Goal: Information Seeking & Learning: Find specific fact

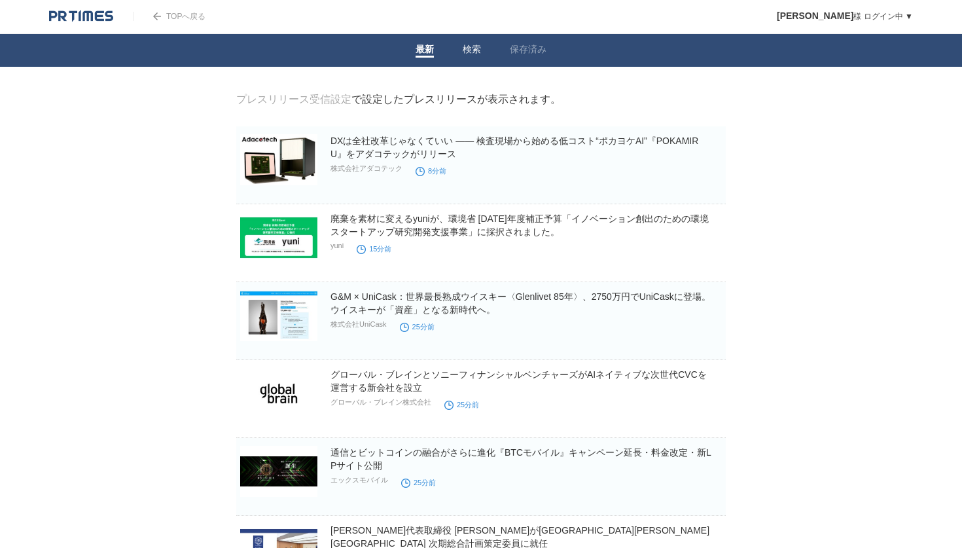
click at [472, 54] on link "検索" at bounding box center [471, 51] width 18 height 14
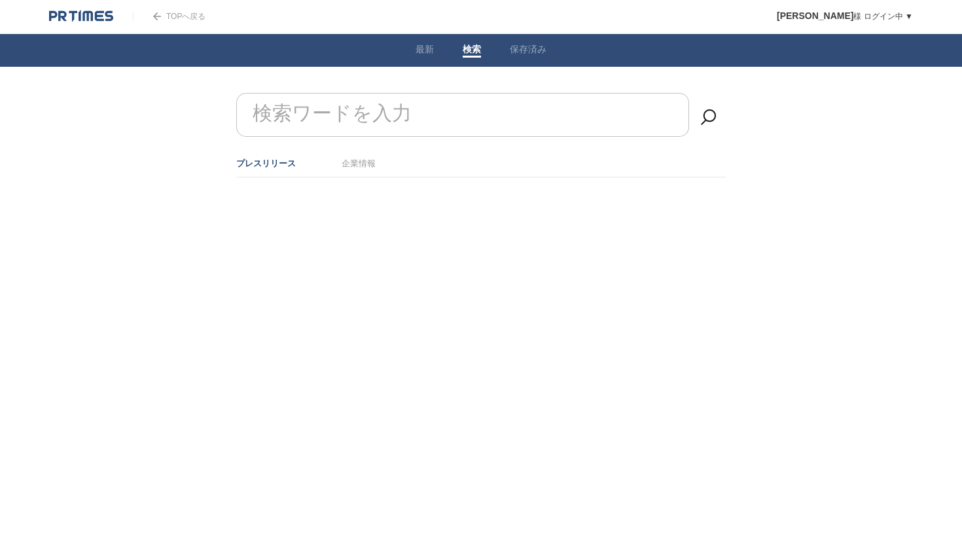
click at [408, 93] on form "検索ワードを入力" at bounding box center [480, 93] width 489 height 0
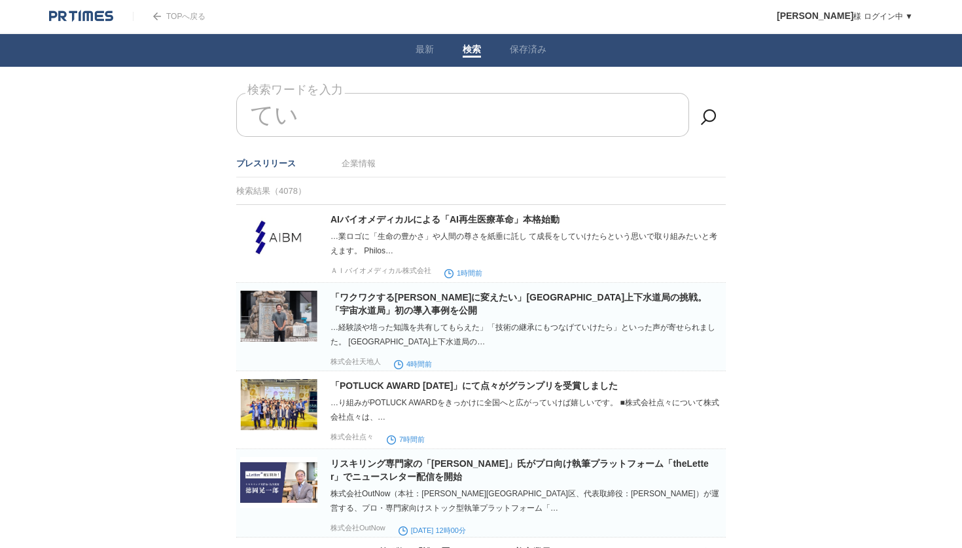
type input "て"
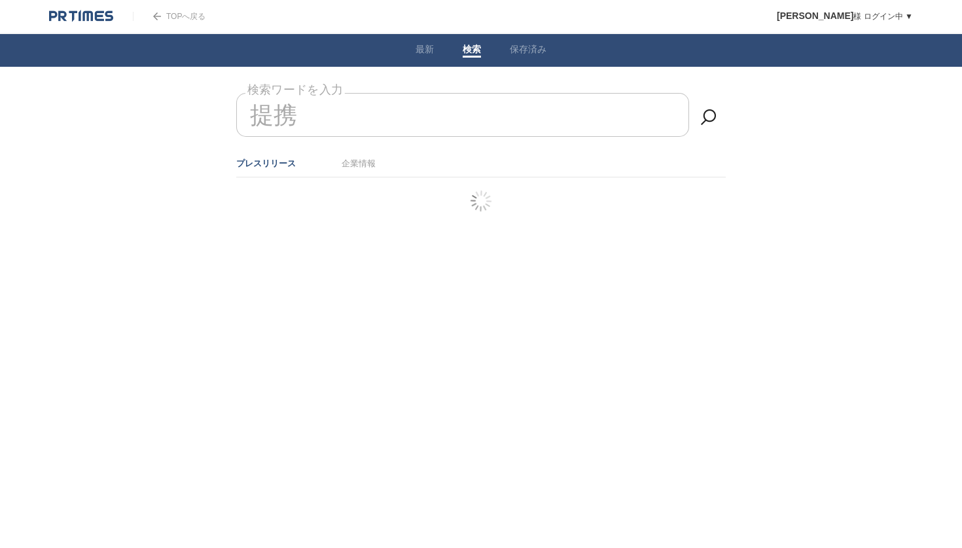
type input "提携"
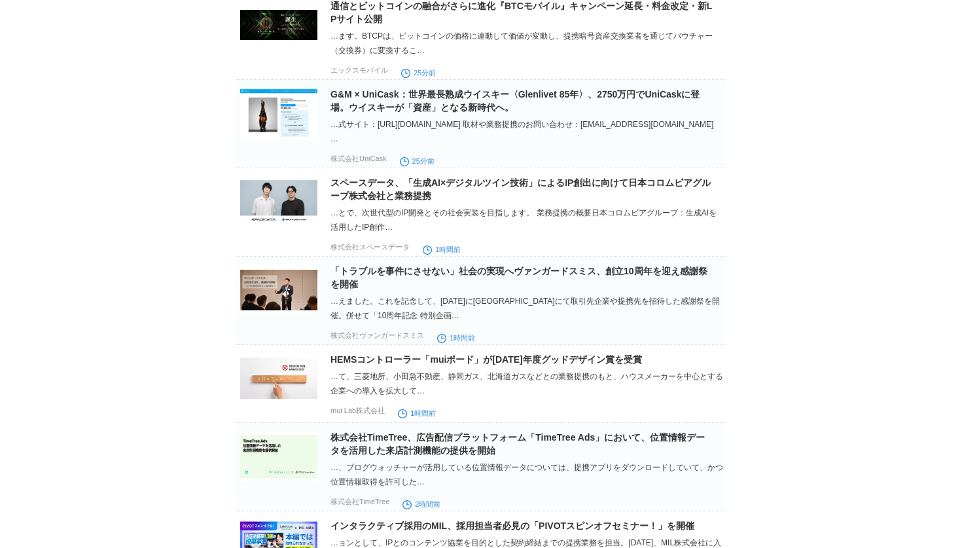
scroll to position [243, 0]
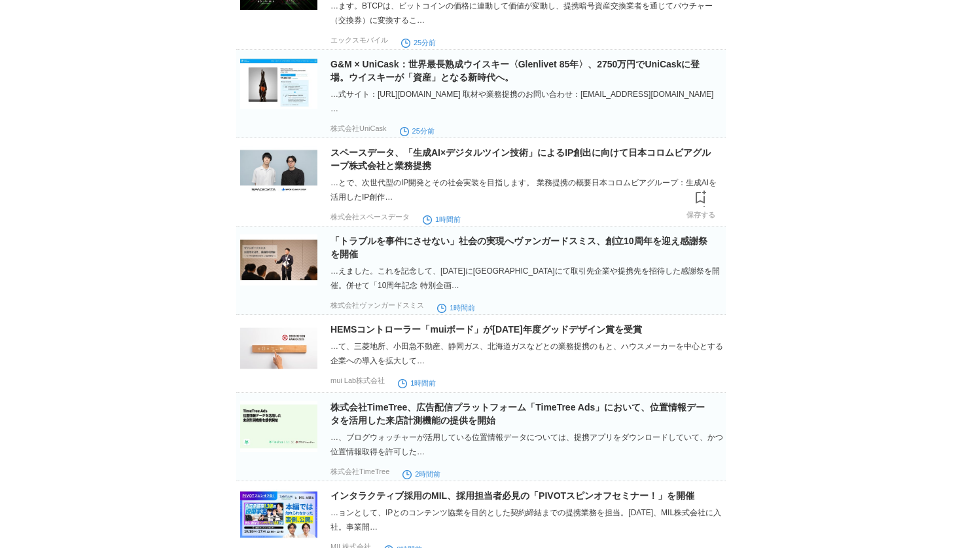
click at [281, 165] on img at bounding box center [278, 171] width 77 height 51
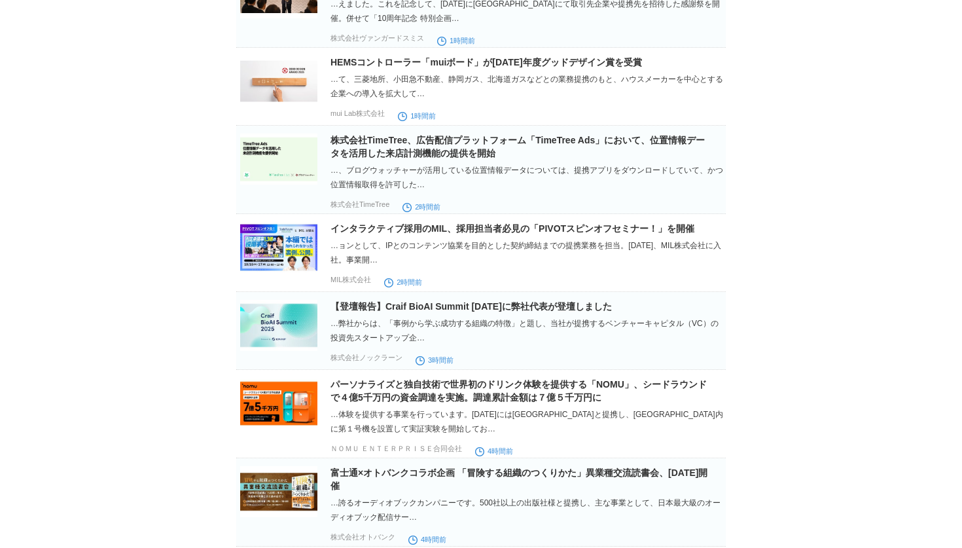
scroll to position [0, 0]
